Goal: Transaction & Acquisition: Purchase product/service

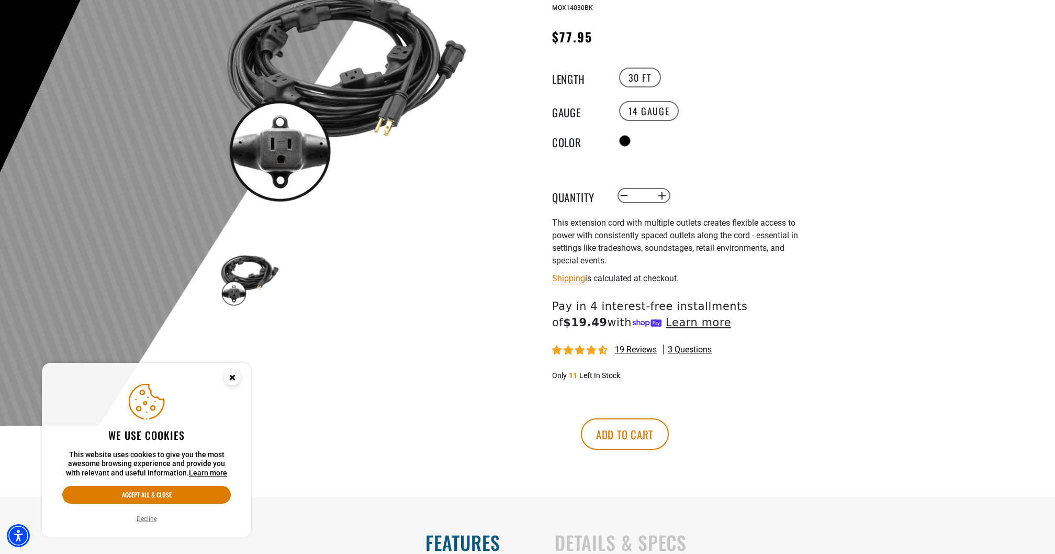
scroll to position [178, 0]
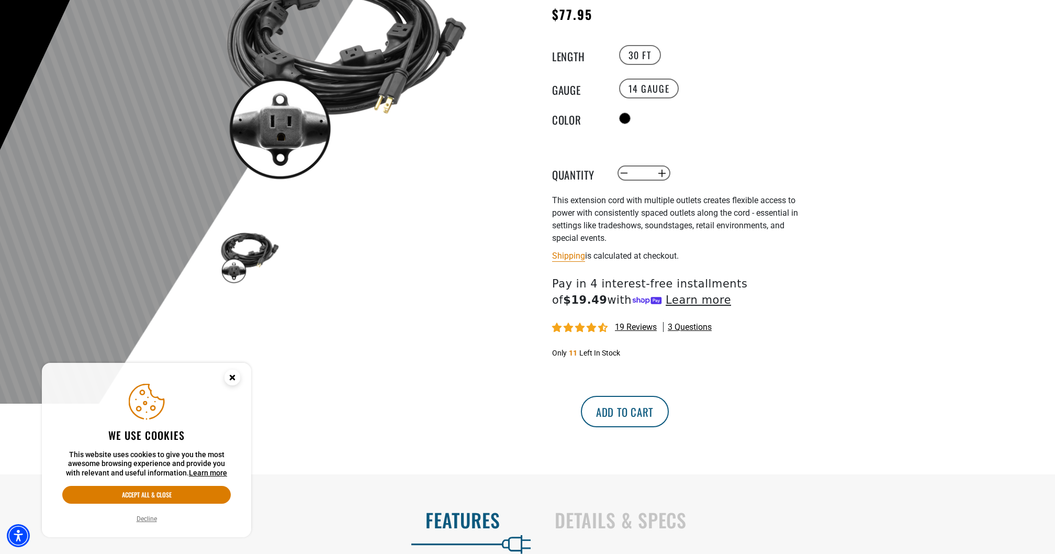
click at [669, 427] on button "Add to cart" at bounding box center [625, 411] width 88 height 31
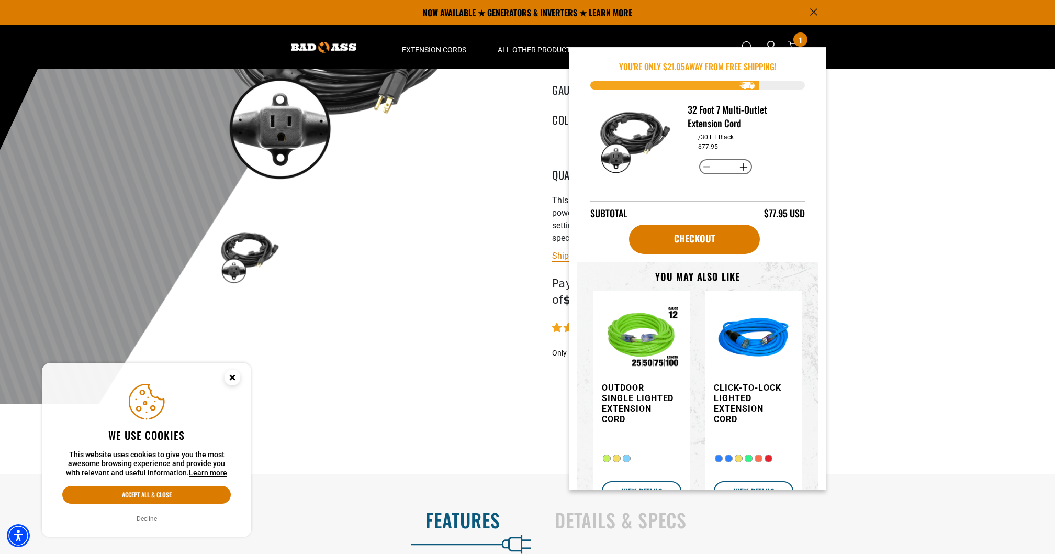
click at [429, 182] on img at bounding box center [345, 63] width 252 height 252
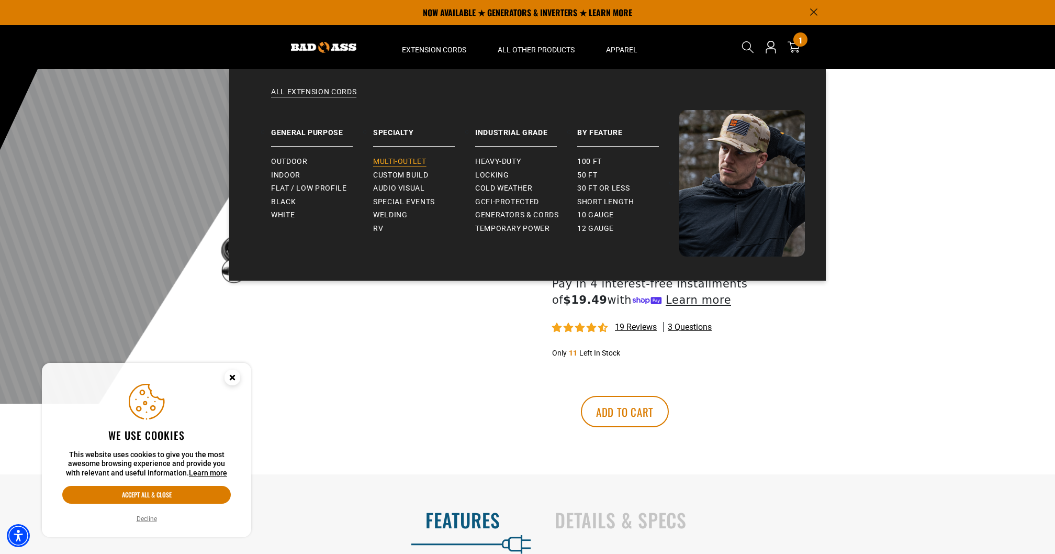
click at [417, 161] on span "Multi-Outlet" at bounding box center [399, 161] width 53 height 9
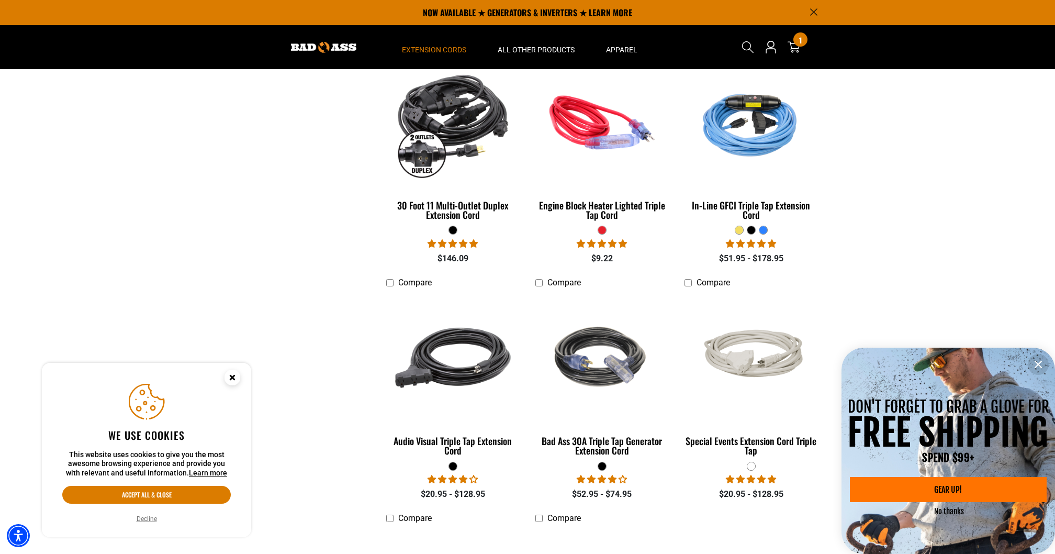
scroll to position [454, 0]
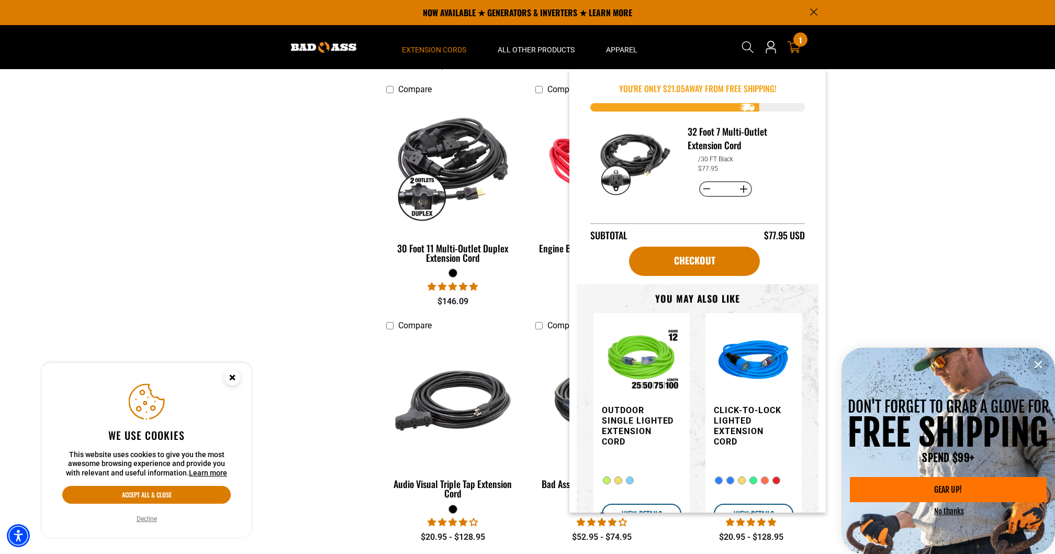
click at [798, 50] on icon at bounding box center [794, 47] width 14 height 12
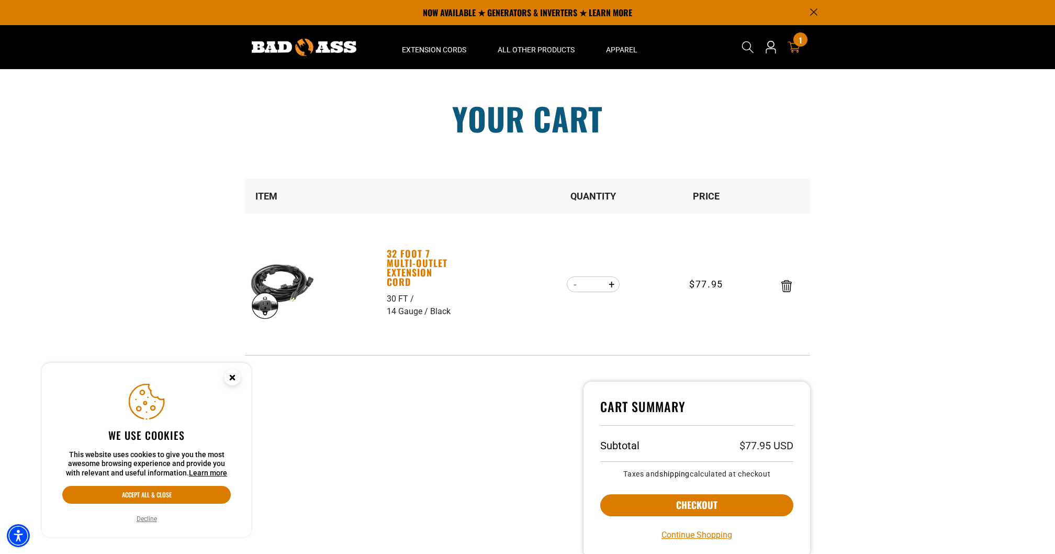
click at [412, 258] on link "32 Foot 7 Multi-Outlet Extension Cord" at bounding box center [423, 268] width 72 height 38
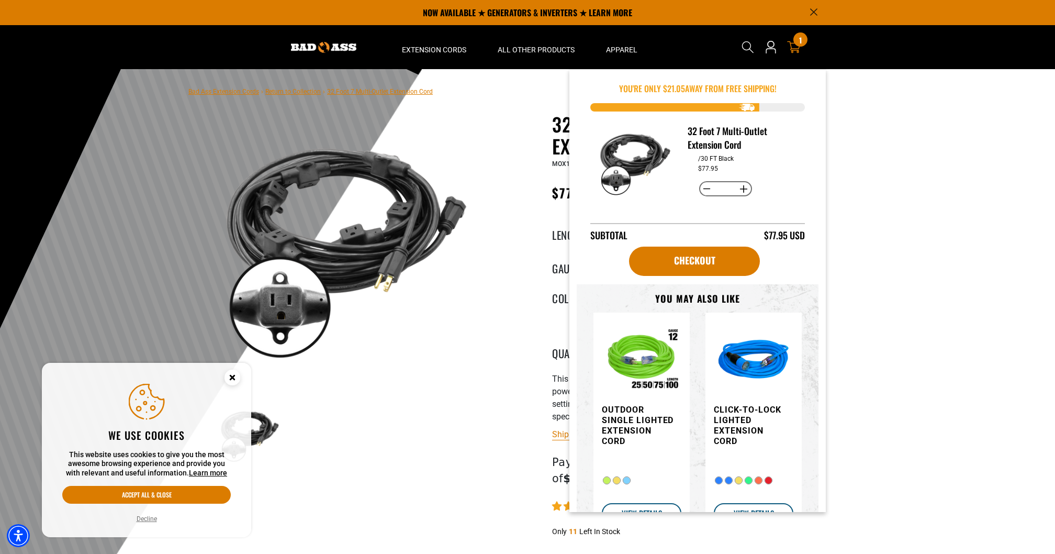
click at [796, 45] on div "1 1 item" at bounding box center [800, 39] width 14 height 14
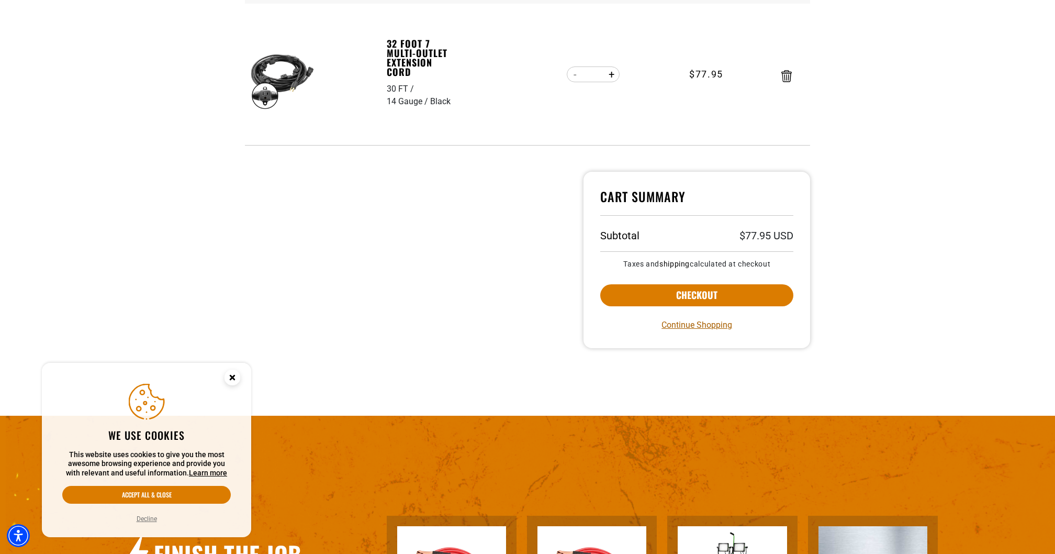
scroll to position [211, 0]
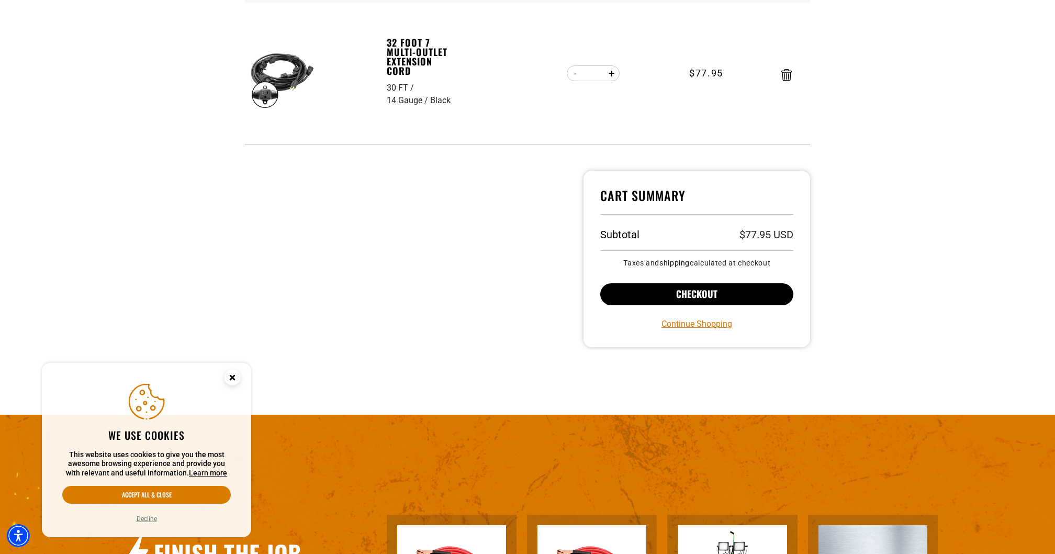
click at [701, 294] on button "Checkout" at bounding box center [696, 294] width 193 height 22
